Goal: Transaction & Acquisition: Purchase product/service

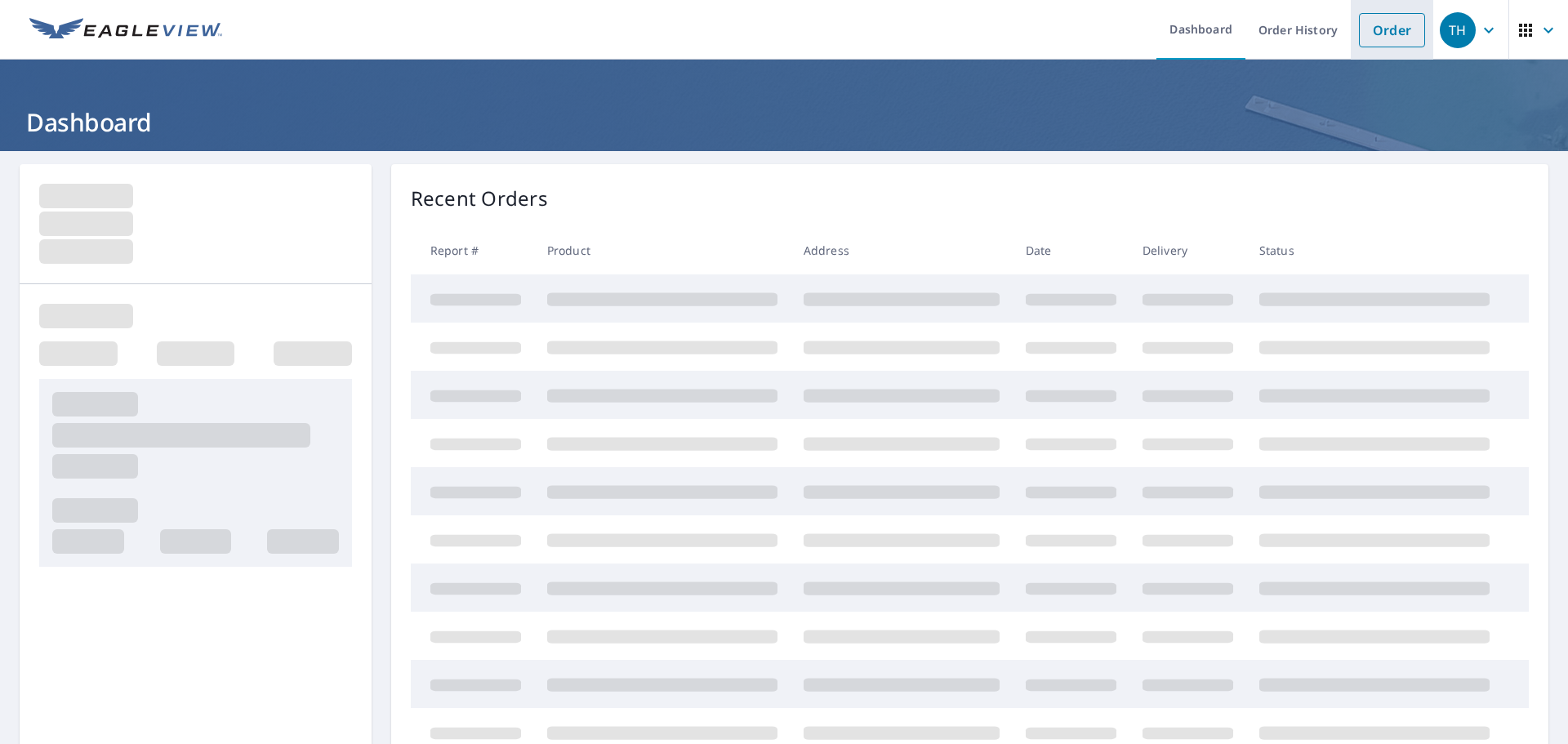
click at [1378, 46] on link "Order" at bounding box center [1392, 30] width 66 height 34
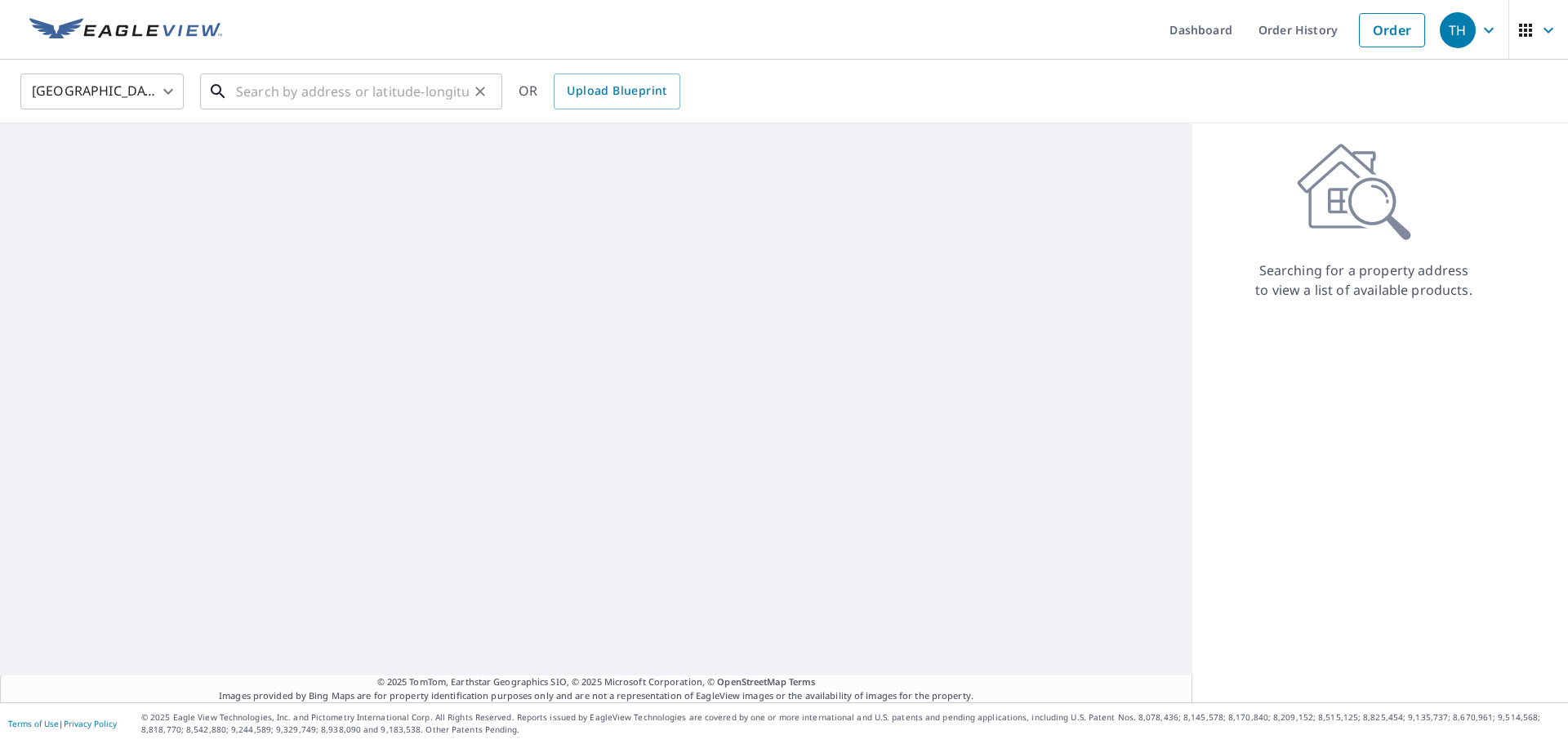
click at [413, 71] on input "text" at bounding box center [352, 91] width 233 height 46
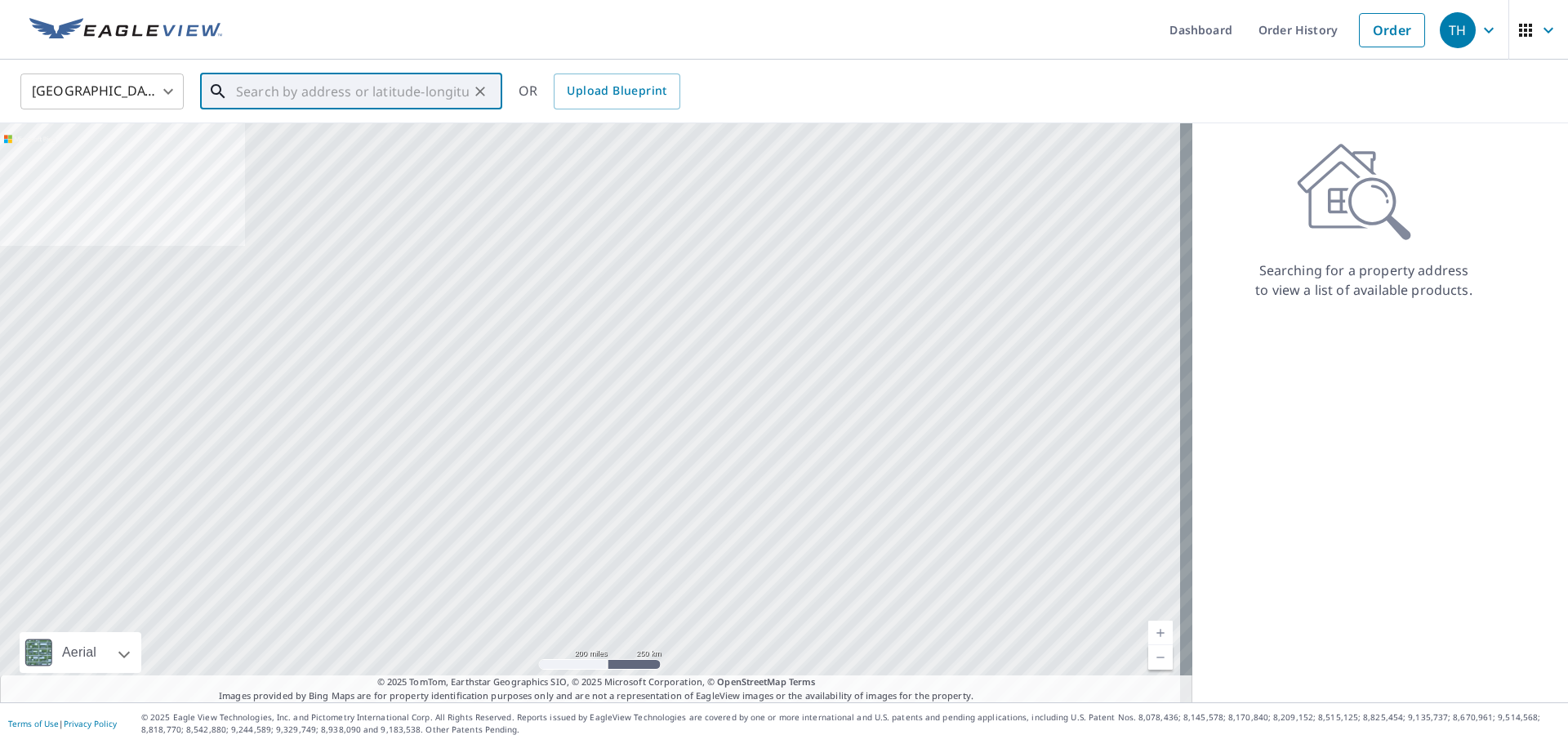
paste input "[STREET_ADDRESS]"
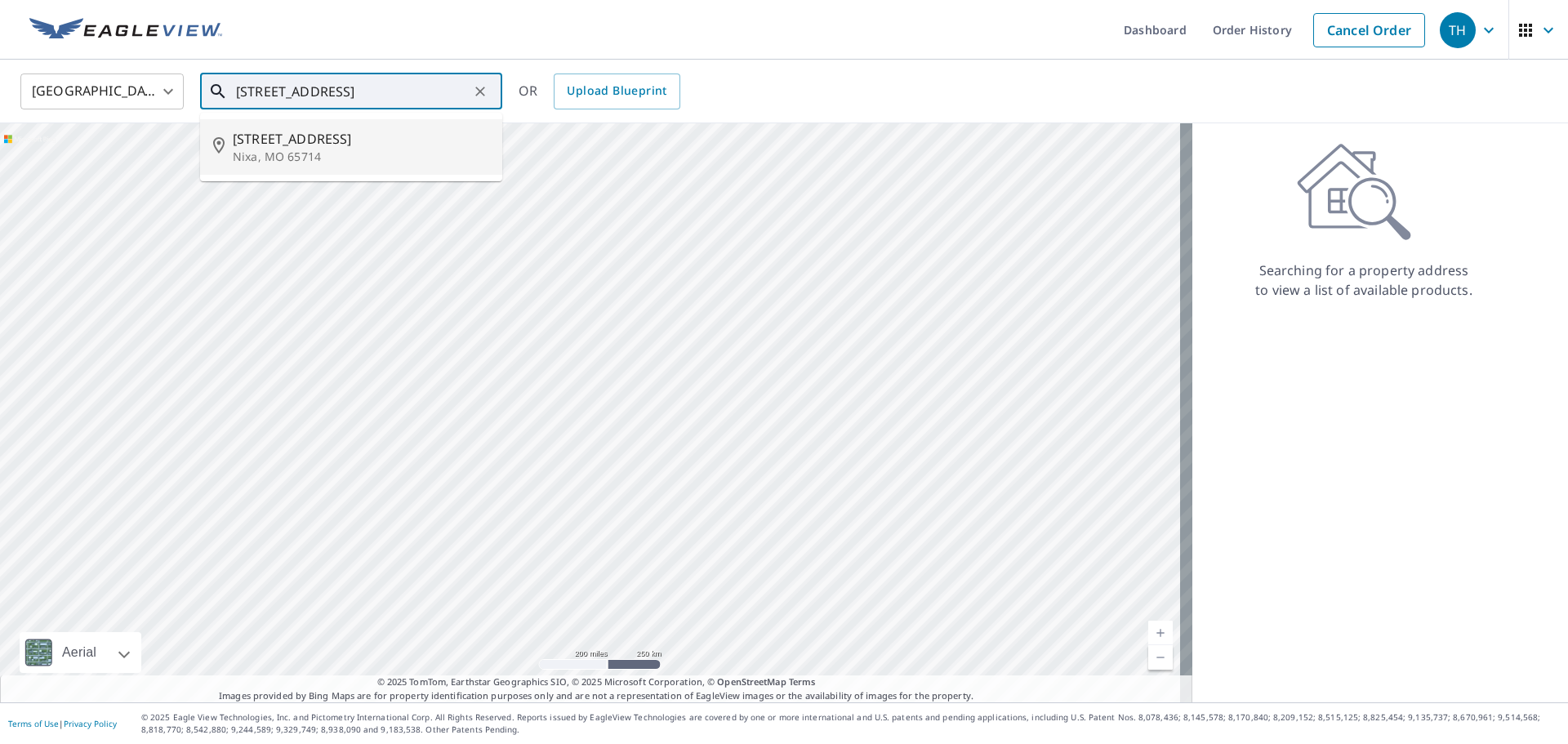
click at [277, 155] on p "Nixa, MO 65714" at bounding box center [360, 156] width 257 height 16
type input "[STREET_ADDRESS]"
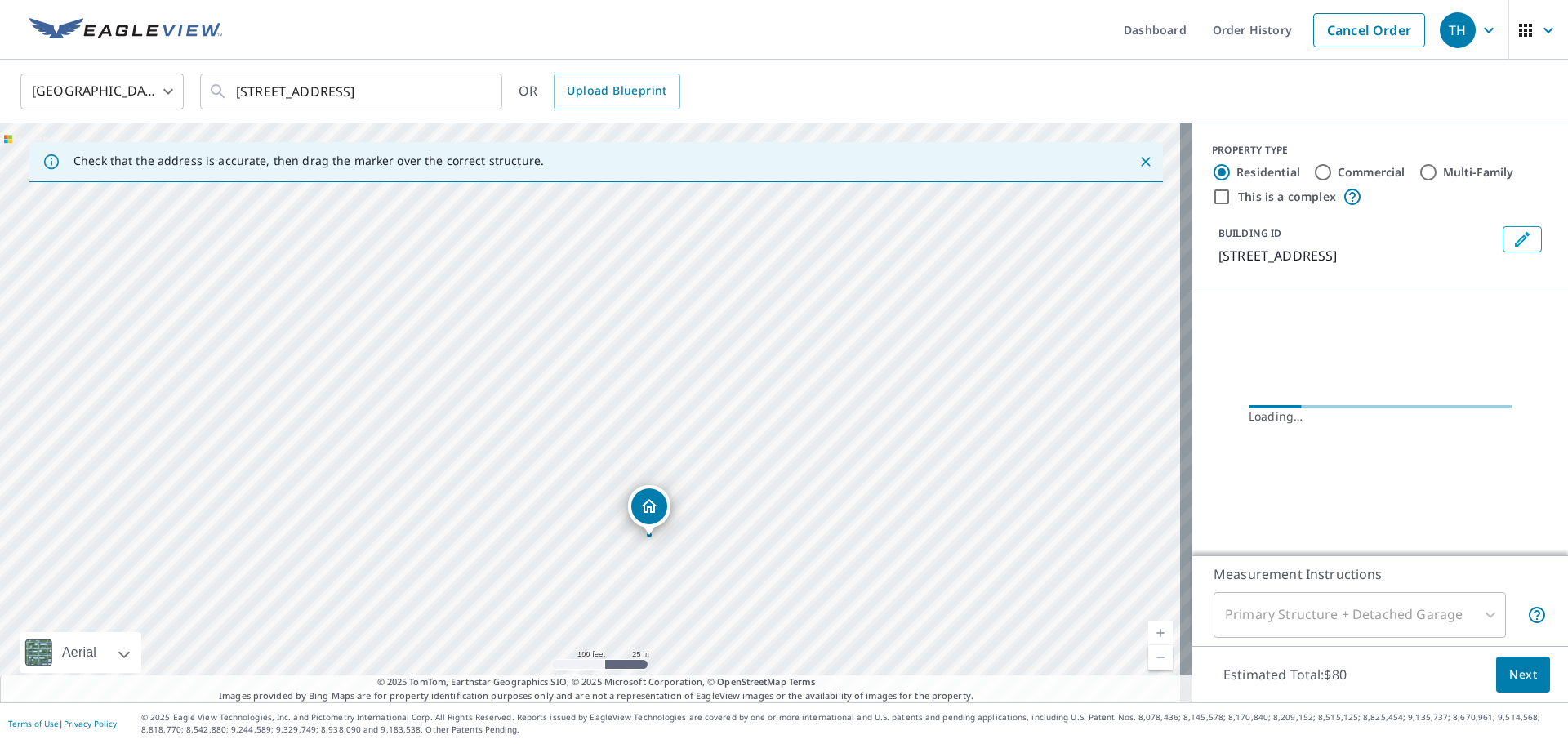
drag, startPoint x: 740, startPoint y: 309, endPoint x: 739, endPoint y: 504, distance: 195.0
click at [739, 504] on div "[STREET_ADDRESS]" at bounding box center [596, 412] width 1192 height 579
drag, startPoint x: 704, startPoint y: 326, endPoint x: 675, endPoint y: 427, distance: 105.1
click at [675, 427] on div "[STREET_ADDRESS]" at bounding box center [596, 412] width 1192 height 579
drag, startPoint x: 664, startPoint y: 390, endPoint x: 640, endPoint y: 252, distance: 140.1
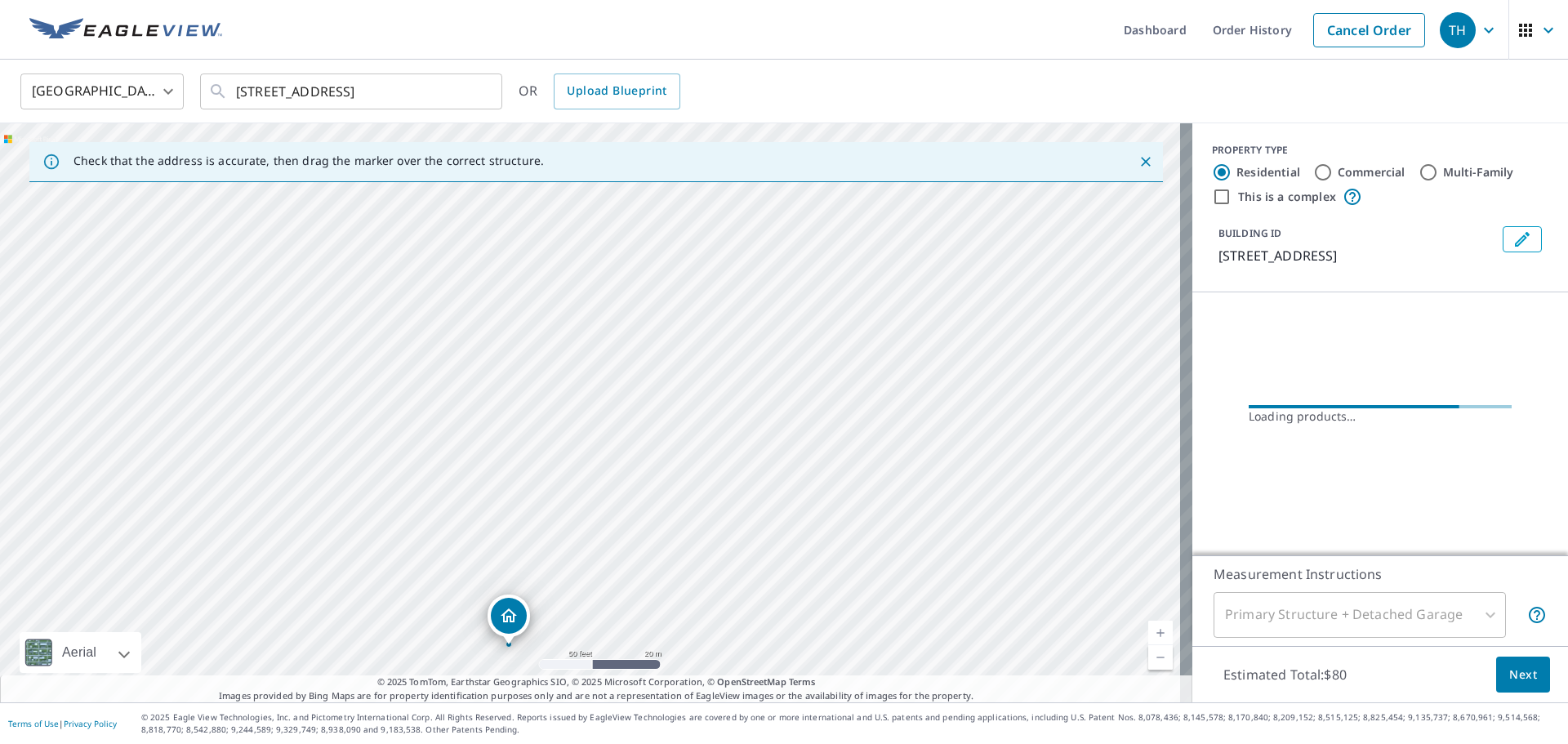
click at [640, 252] on div "[STREET_ADDRESS]" at bounding box center [596, 412] width 1192 height 579
drag, startPoint x: 768, startPoint y: 304, endPoint x: 739, endPoint y: 371, distance: 73.0
click at [739, 371] on div "[STREET_ADDRESS]" at bounding box center [596, 412] width 1192 height 579
drag, startPoint x: 866, startPoint y: 292, endPoint x: 781, endPoint y: 531, distance: 253.7
click at [781, 531] on div "[STREET_ADDRESS]" at bounding box center [596, 412] width 1192 height 579
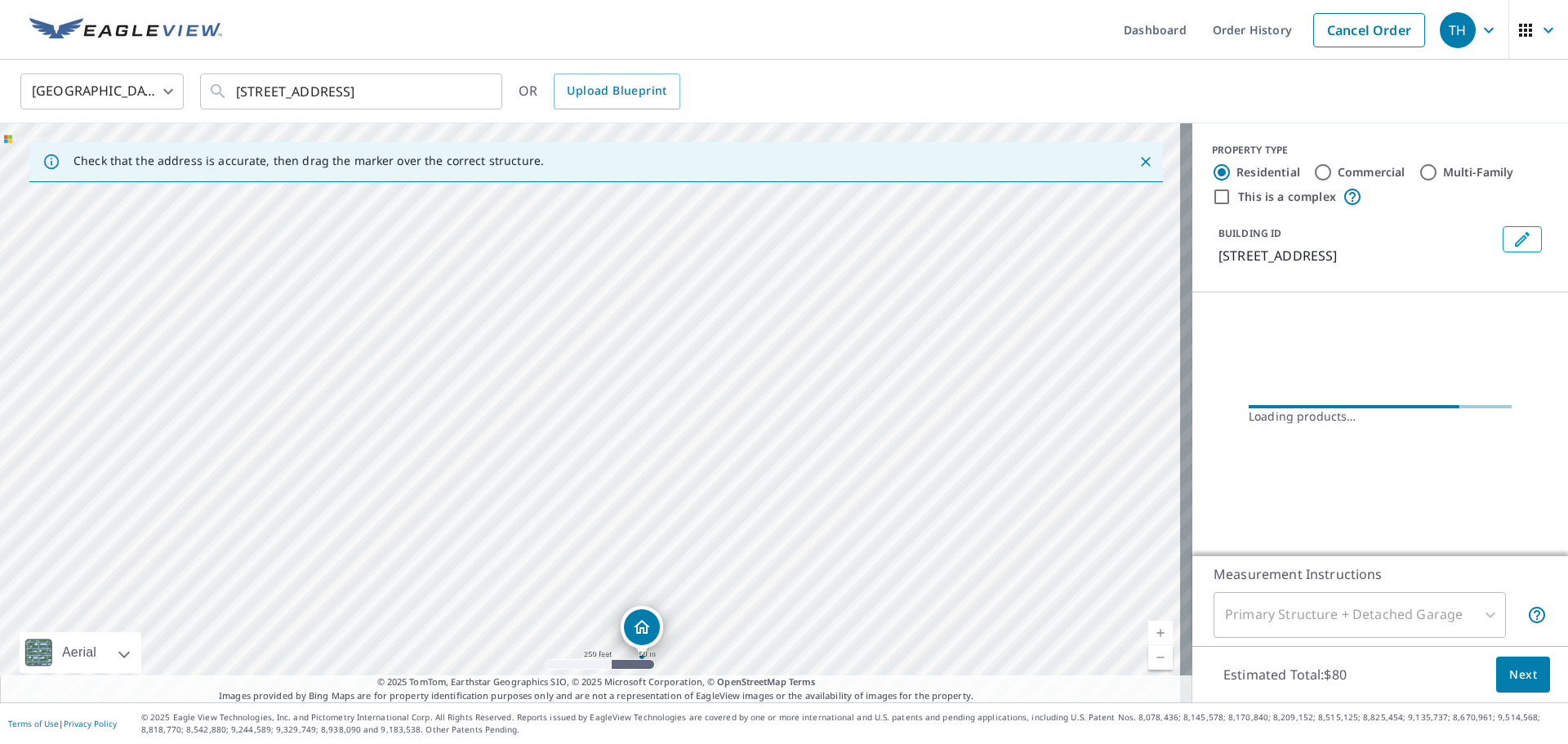
click at [823, 516] on div "[STREET_ADDRESS]" at bounding box center [596, 412] width 1192 height 579
